Goal: Transaction & Acquisition: Purchase product/service

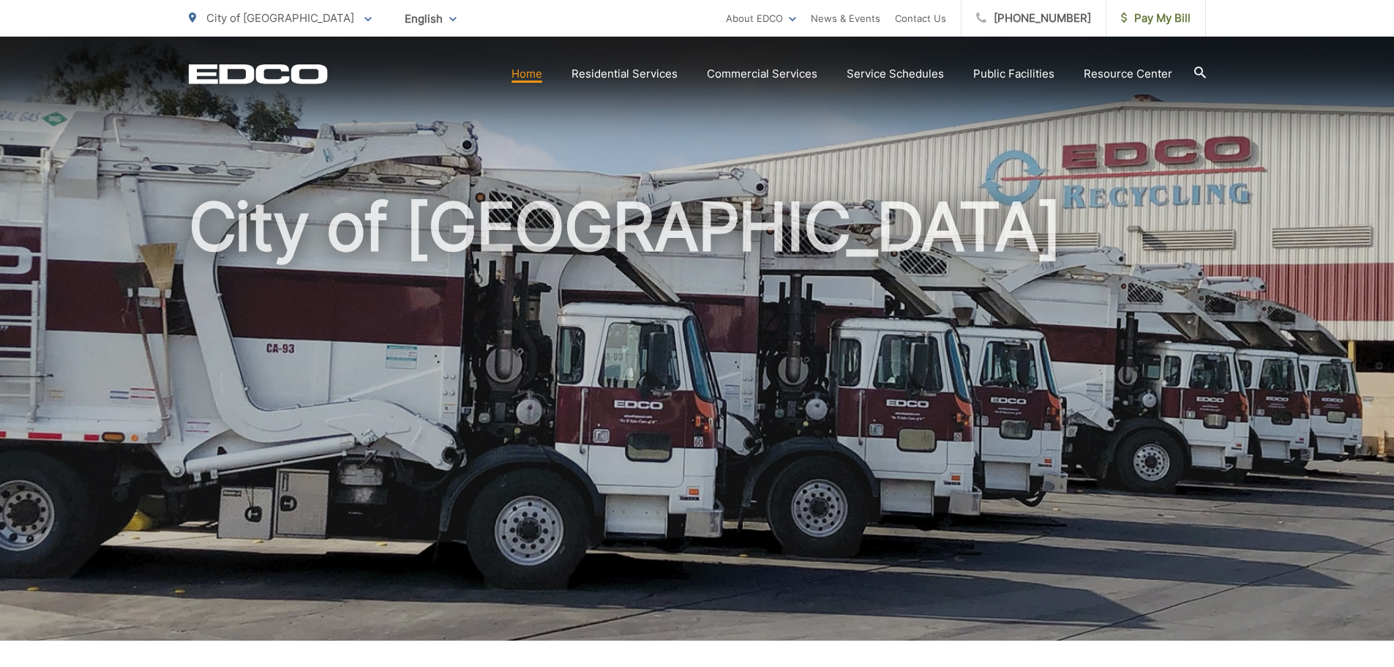
click at [524, 65] on link "Home" at bounding box center [527, 74] width 31 height 18
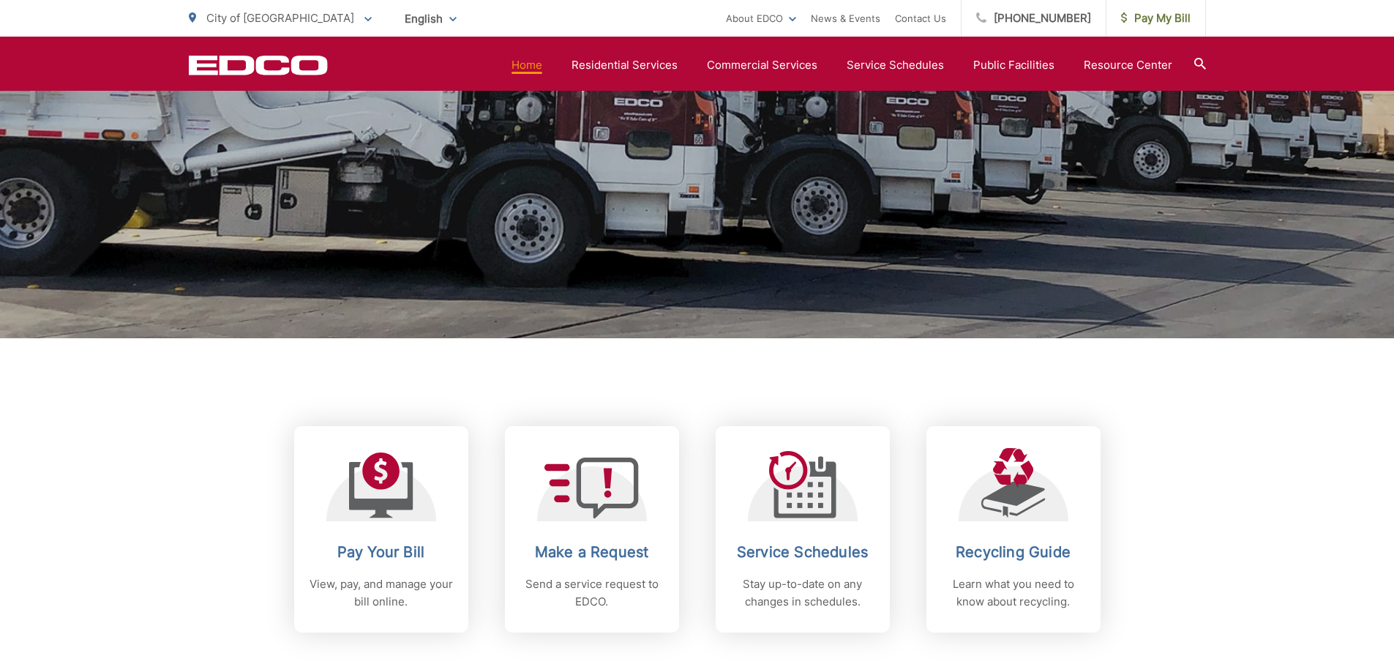
scroll to position [366, 0]
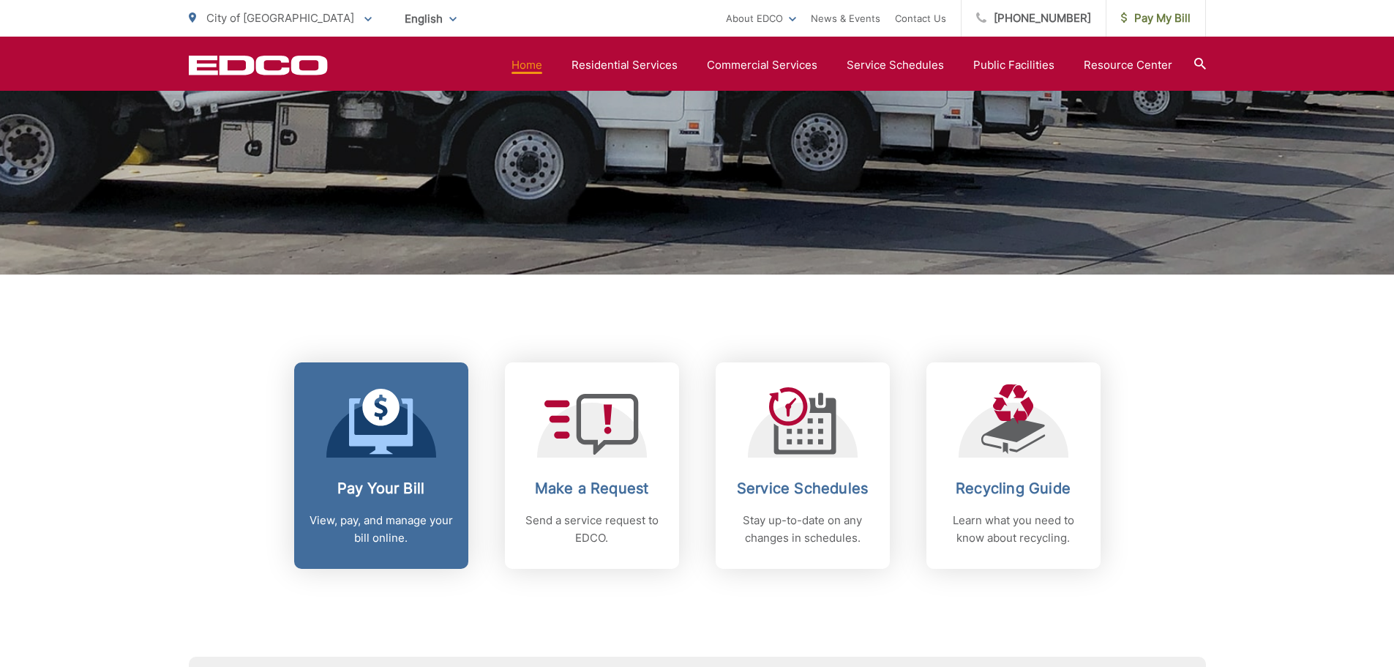
click at [376, 492] on h2 "Pay Your Bill" at bounding box center [381, 488] width 145 height 18
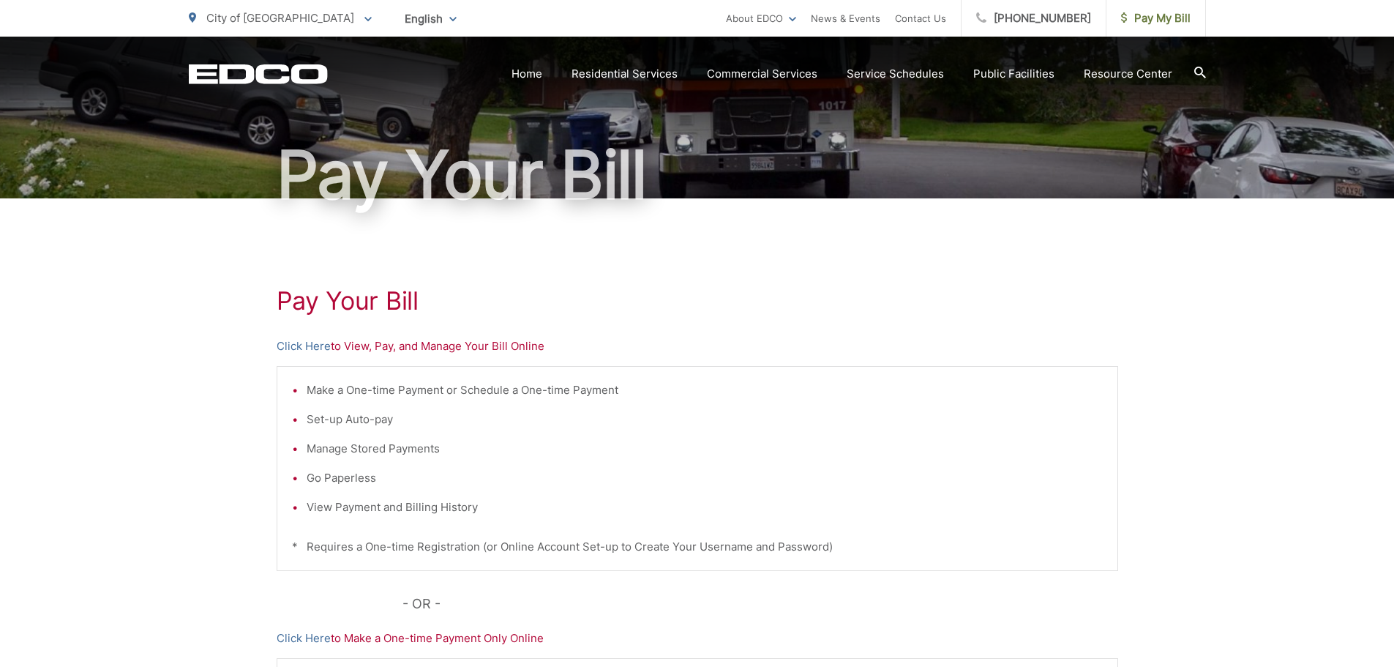
scroll to position [220, 0]
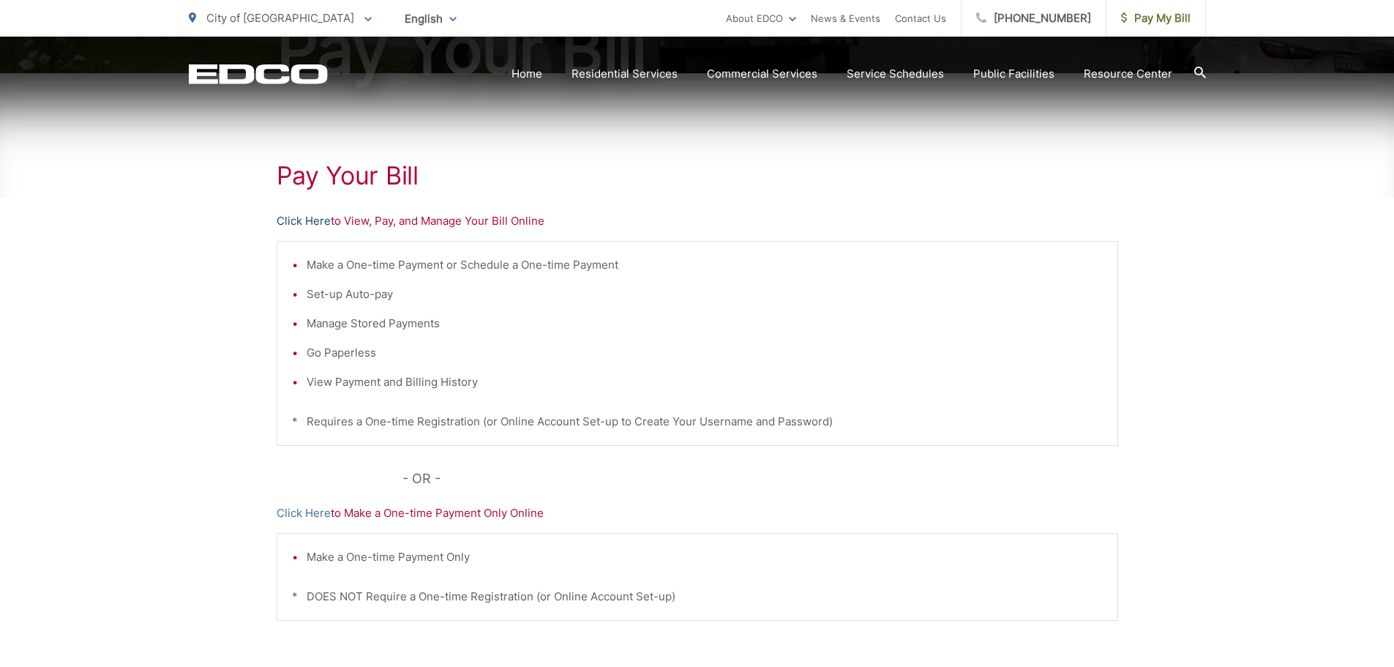
click at [299, 223] on link "Click Here" at bounding box center [304, 221] width 54 height 18
click at [303, 217] on link "Click Here" at bounding box center [304, 221] width 54 height 18
